Goal: Find specific page/section: Find specific page/section

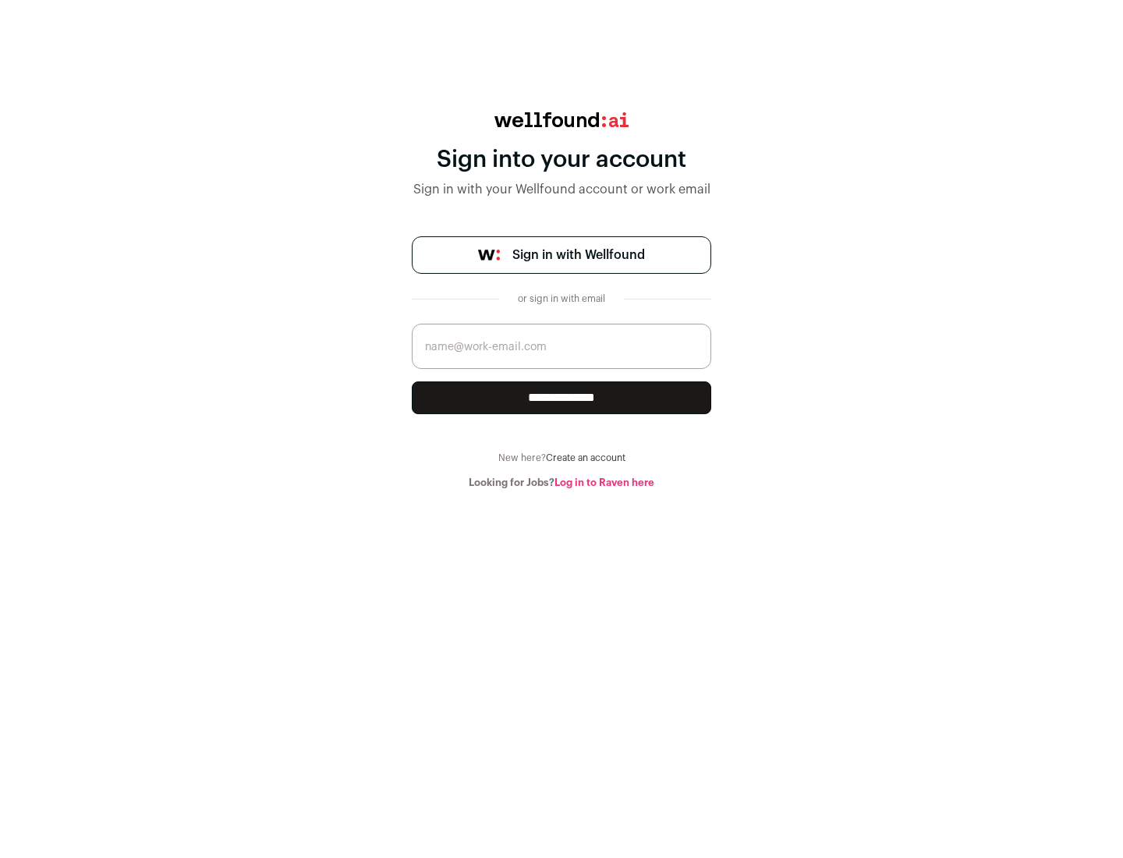
click at [578, 255] on span "Sign in with Wellfound" at bounding box center [579, 255] width 133 height 19
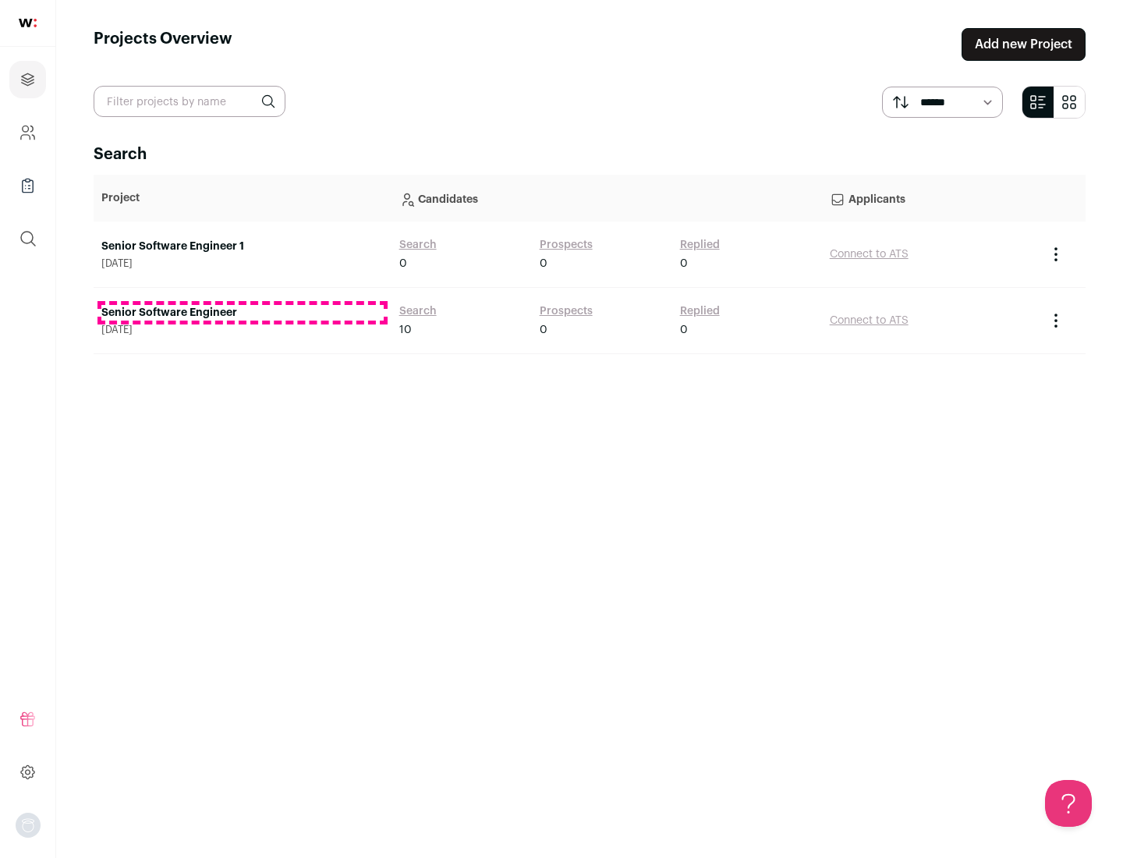
click at [242, 313] on link "Senior Software Engineer" at bounding box center [242, 313] width 282 height 16
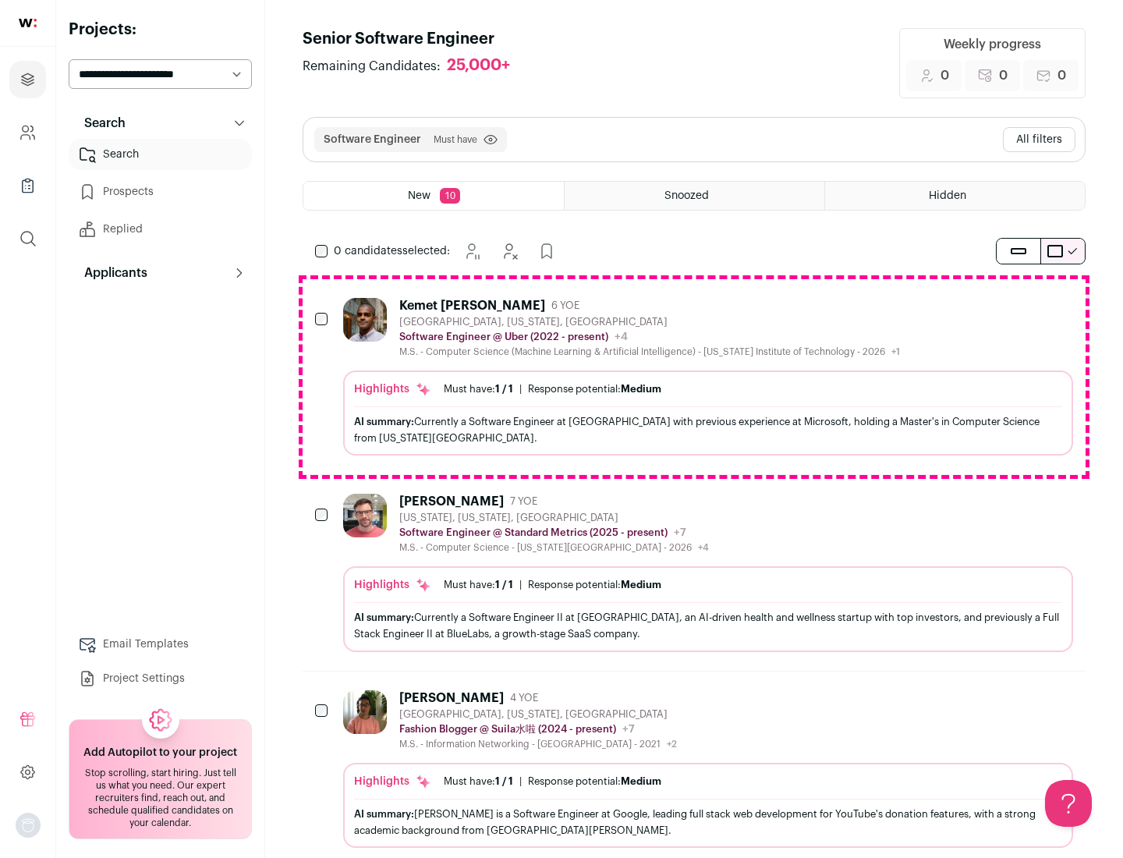
click at [694, 377] on div "Highlights Must have: 1 / 1 How many must haves have been fulfilled? | Response…" at bounding box center [708, 413] width 730 height 85
